Goal: Find specific page/section

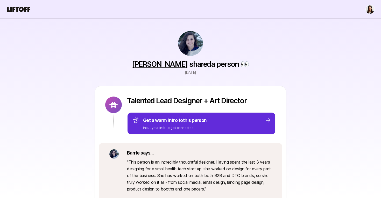
click at [17, 9] on icon at bounding box center [18, 9] width 23 height 5
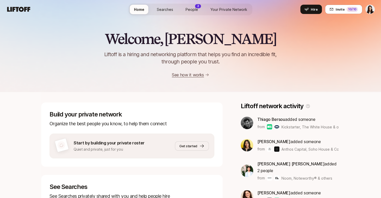
click at [195, 7] on span "People" at bounding box center [192, 9] width 12 height 5
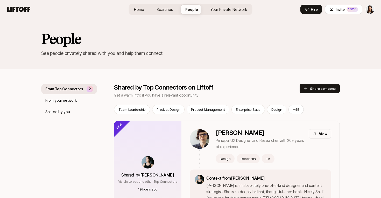
click at [162, 12] on link "Searches" at bounding box center [164, 10] width 25 height 10
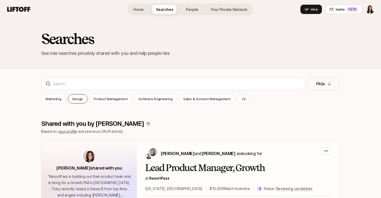
click at [79, 102] on div "Design" at bounding box center [77, 98] width 19 height 9
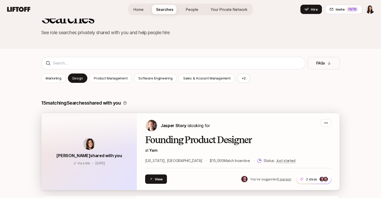
scroll to position [24, 0]
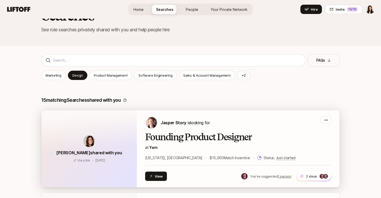
click at [181, 138] on h2 "Founding Product Designer" at bounding box center [238, 137] width 186 height 10
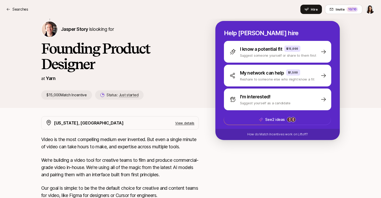
scroll to position [52, 0]
